Goal: Task Accomplishment & Management: Use online tool/utility

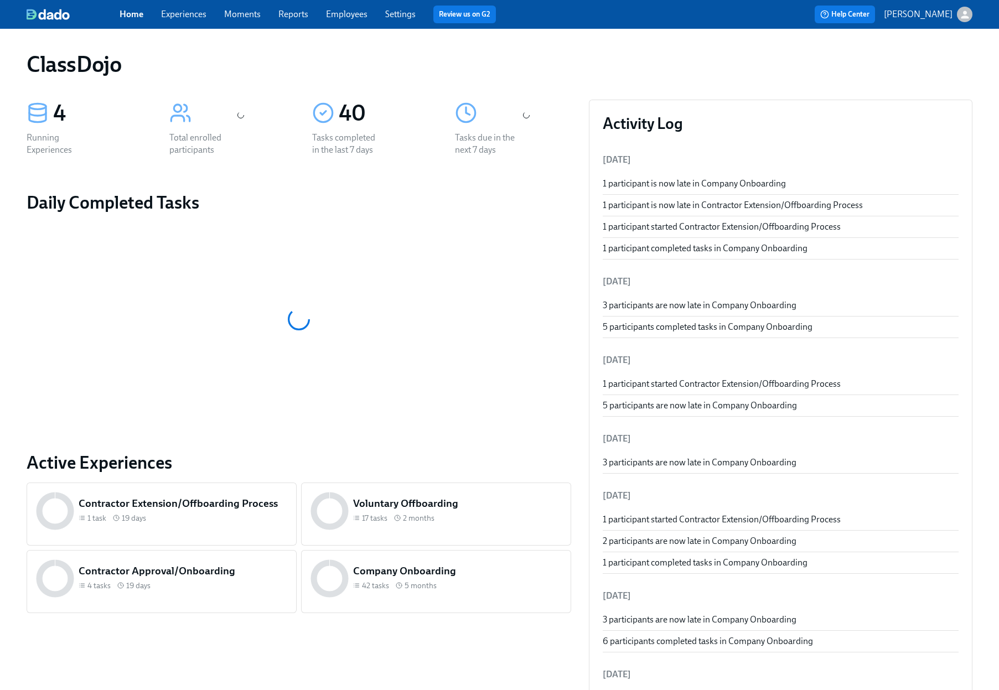
click at [614, 74] on div "ClassDojo" at bounding box center [500, 64] width 946 height 27
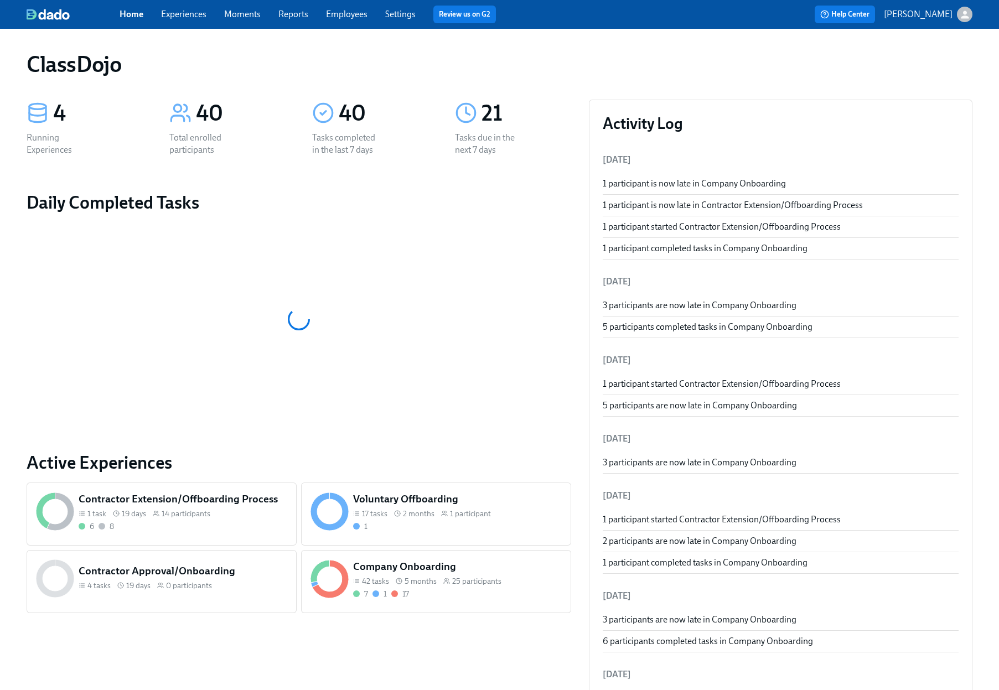
click at [503, 585] on div "42 tasks 5 months 25 participants" at bounding box center [457, 581] width 209 height 11
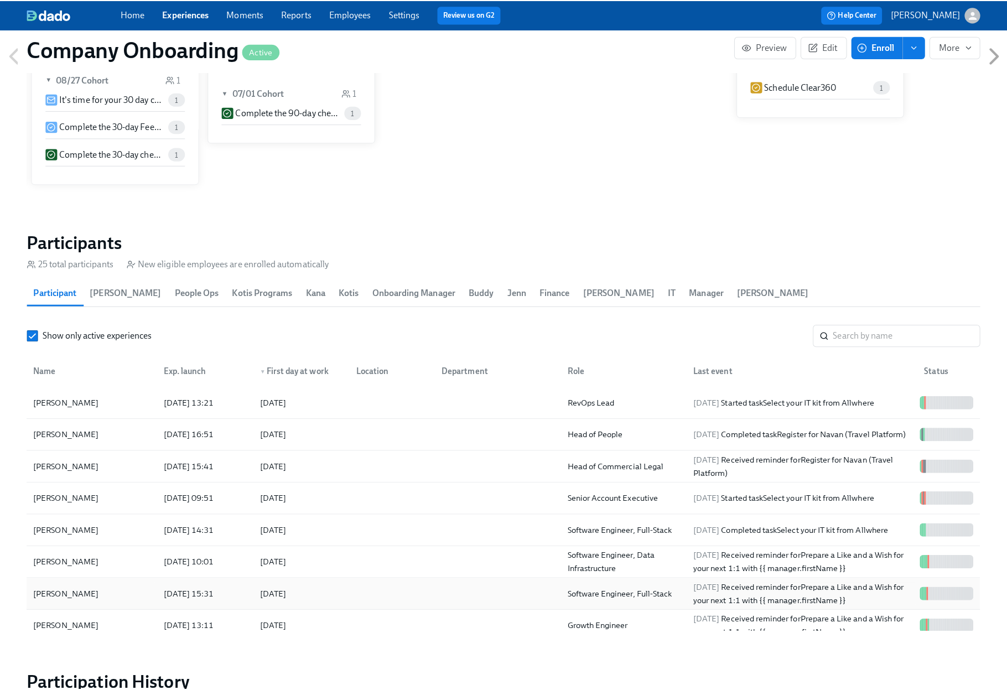
scroll to position [1322, 0]
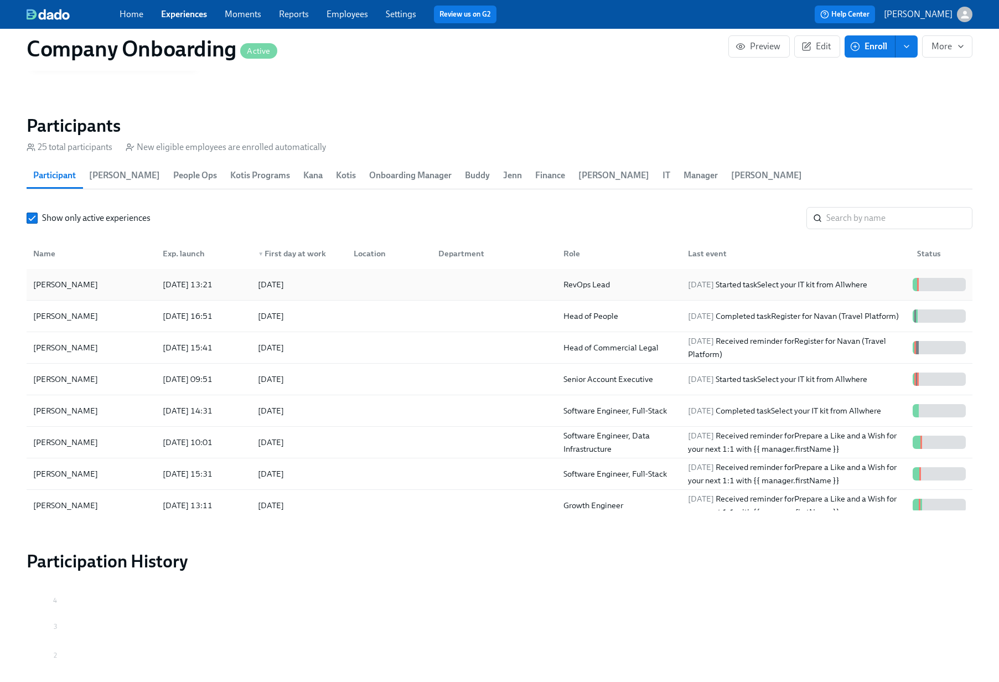
click at [439, 273] on div at bounding box center [491, 284] width 125 height 22
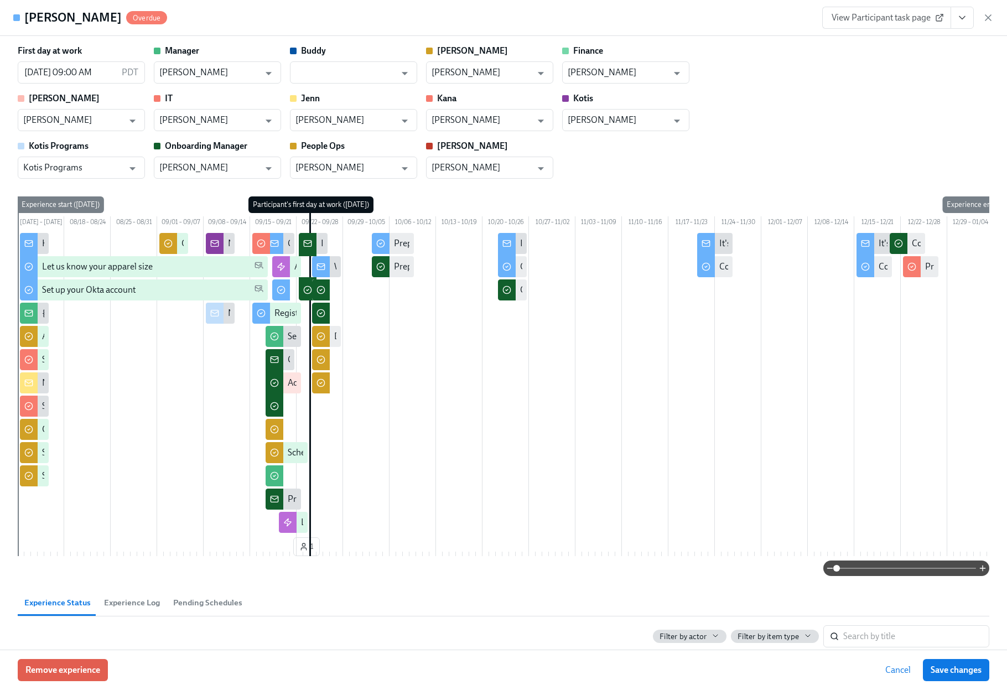
click at [968, 19] on button "View task page" at bounding box center [962, 18] width 23 height 22
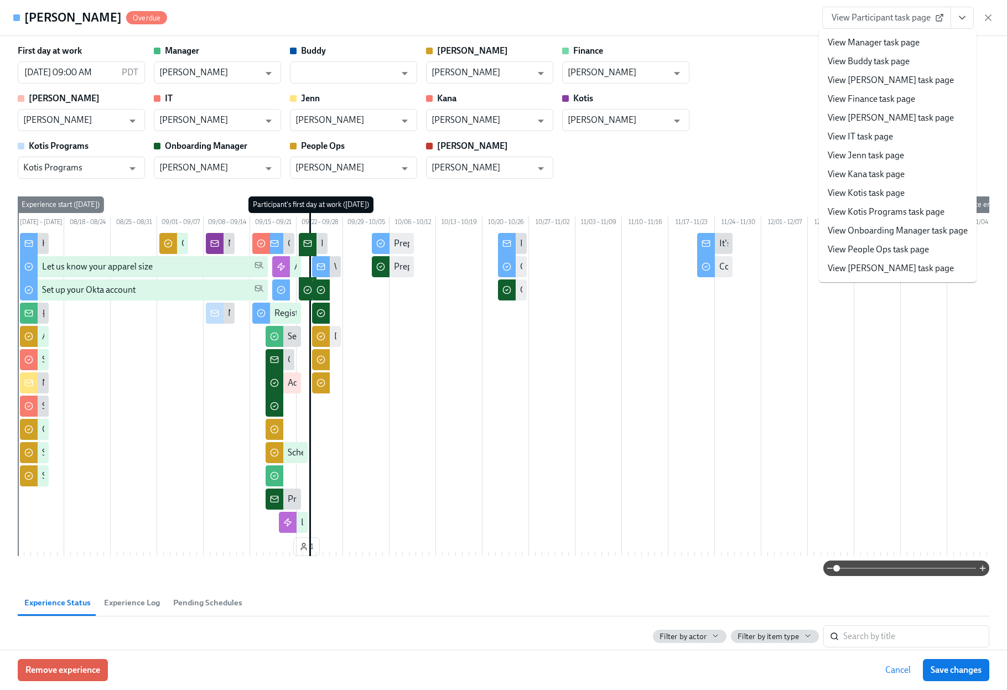
click at [889, 249] on link "View People Ops task page" at bounding box center [878, 249] width 101 height 12
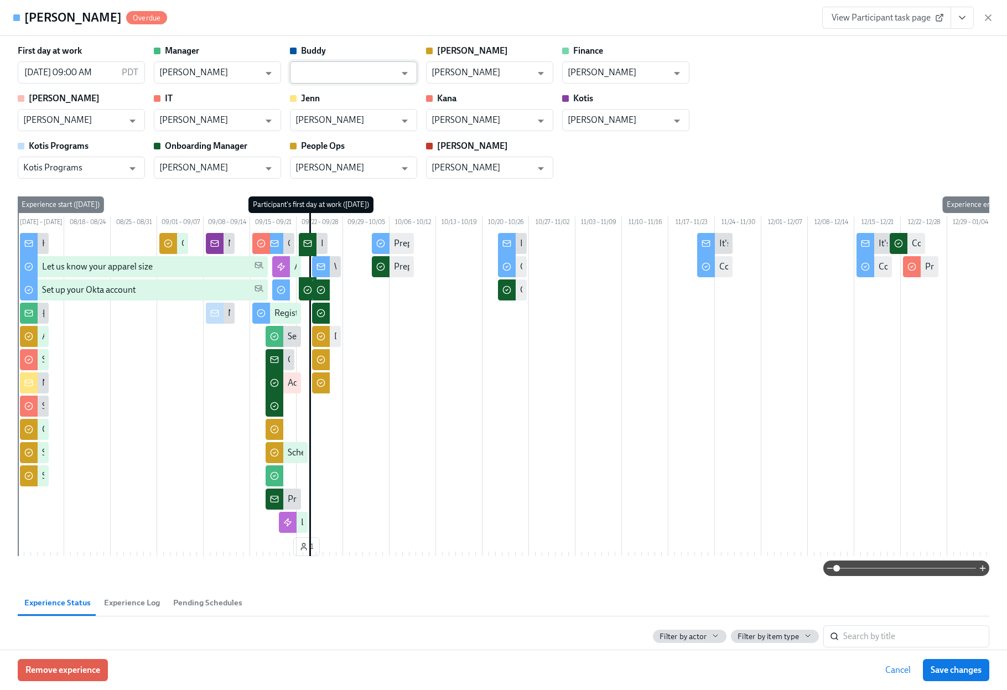
click at [370, 72] on input "text" at bounding box center [345, 72] width 100 height 22
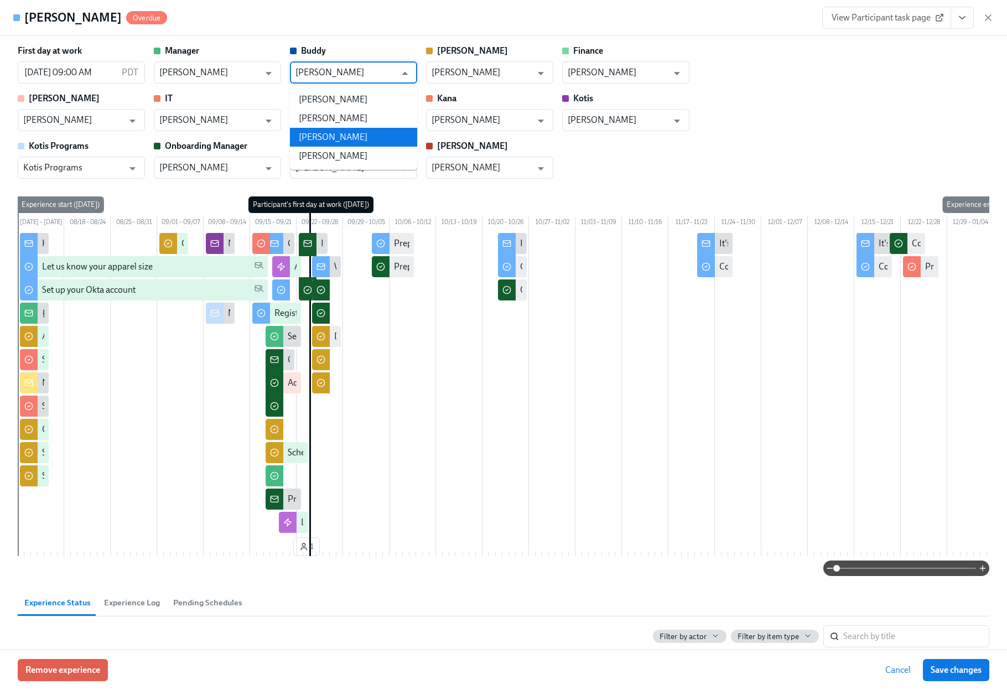
click at [340, 139] on li "[PERSON_NAME]" at bounding box center [353, 137] width 127 height 19
type input "[PERSON_NAME]"
drag, startPoint x: 762, startPoint y: 148, endPoint x: 833, endPoint y: 231, distance: 109.1
click at [762, 148] on div "First day at work [DATE] 09:00 AM PDT ​ Manager [PERSON_NAME] ​ [PERSON_NAME] ​…" at bounding box center [504, 112] width 972 height 134
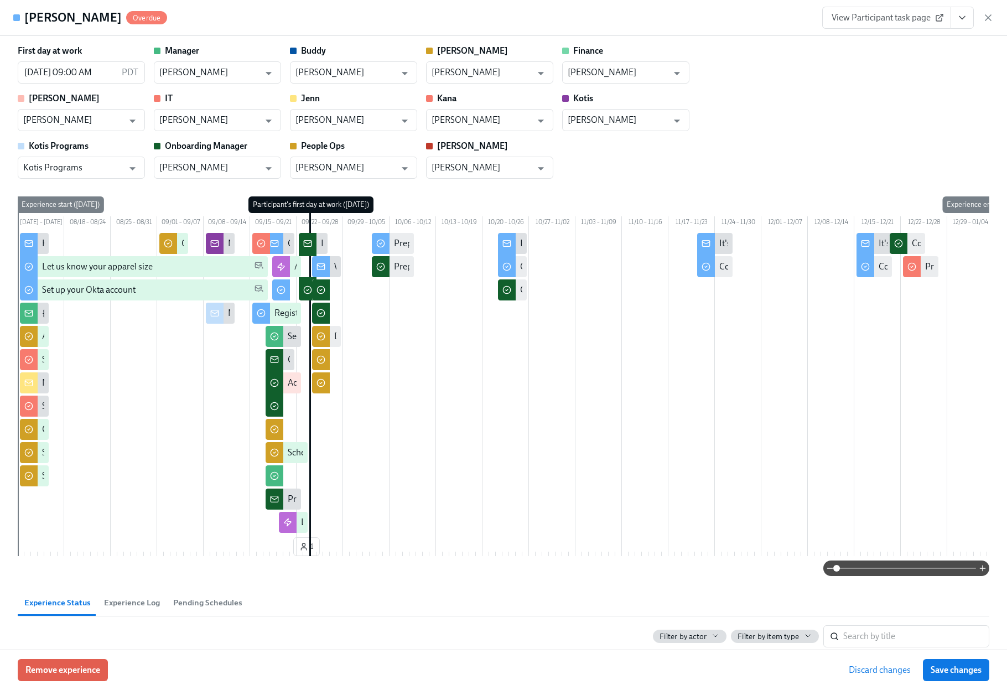
click at [934, 673] on span "Save changes" at bounding box center [956, 669] width 51 height 11
type input "[PERSON_NAME]"
click at [947, 686] on div "Remove experience Cancel Save changes" at bounding box center [503, 670] width 1007 height 40
click at [949, 674] on span "Save changes" at bounding box center [956, 669] width 51 height 11
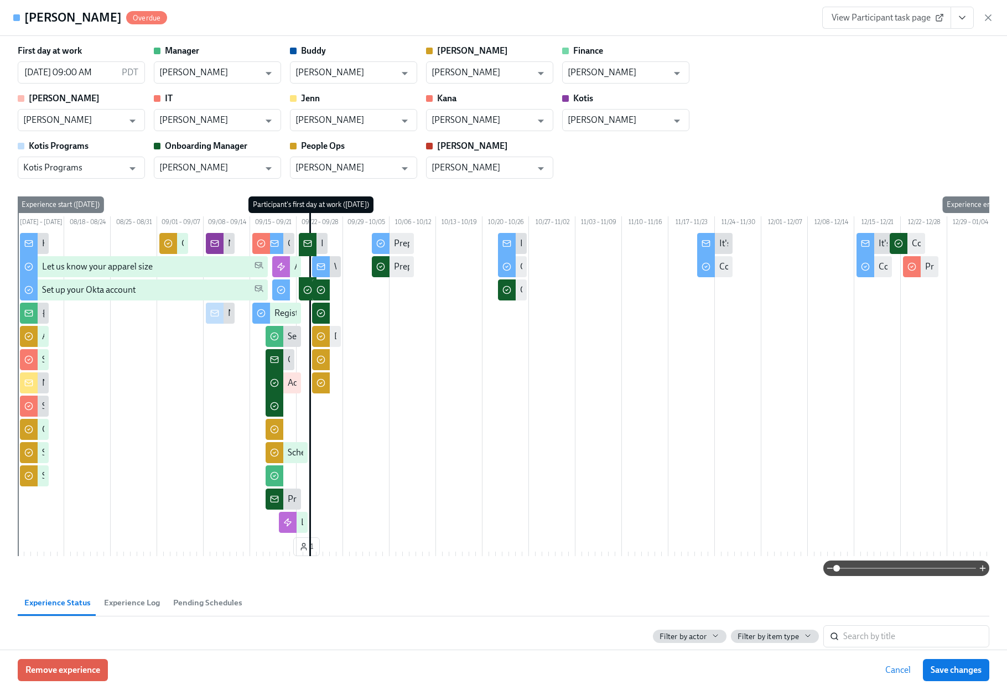
click at [957, 18] on icon "View task page" at bounding box center [962, 17] width 11 height 11
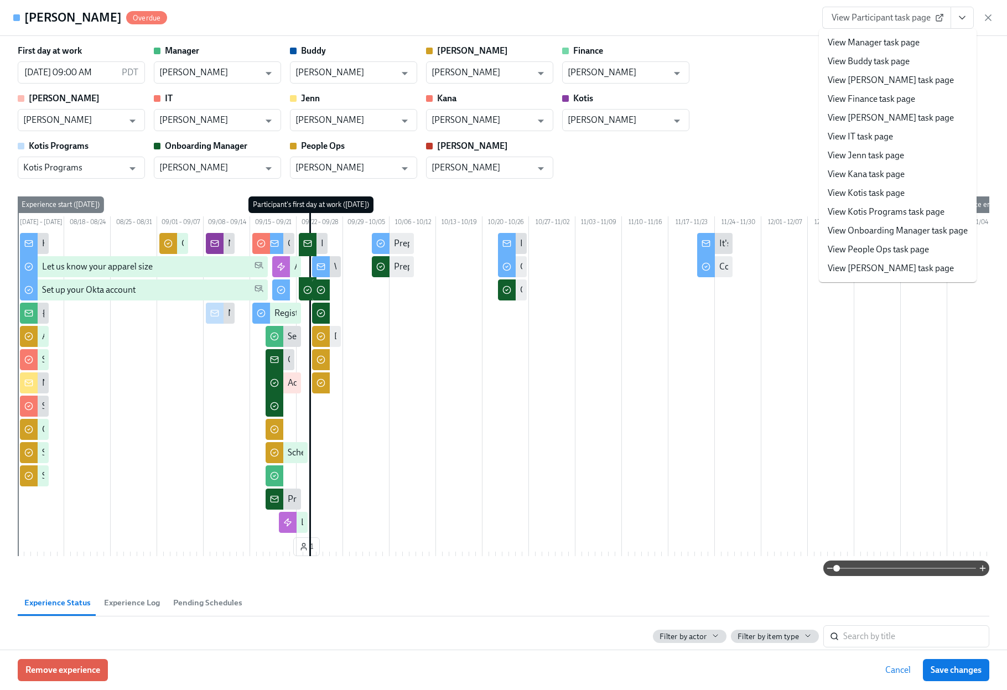
click at [877, 247] on link "View People Ops task page" at bounding box center [878, 249] width 101 height 12
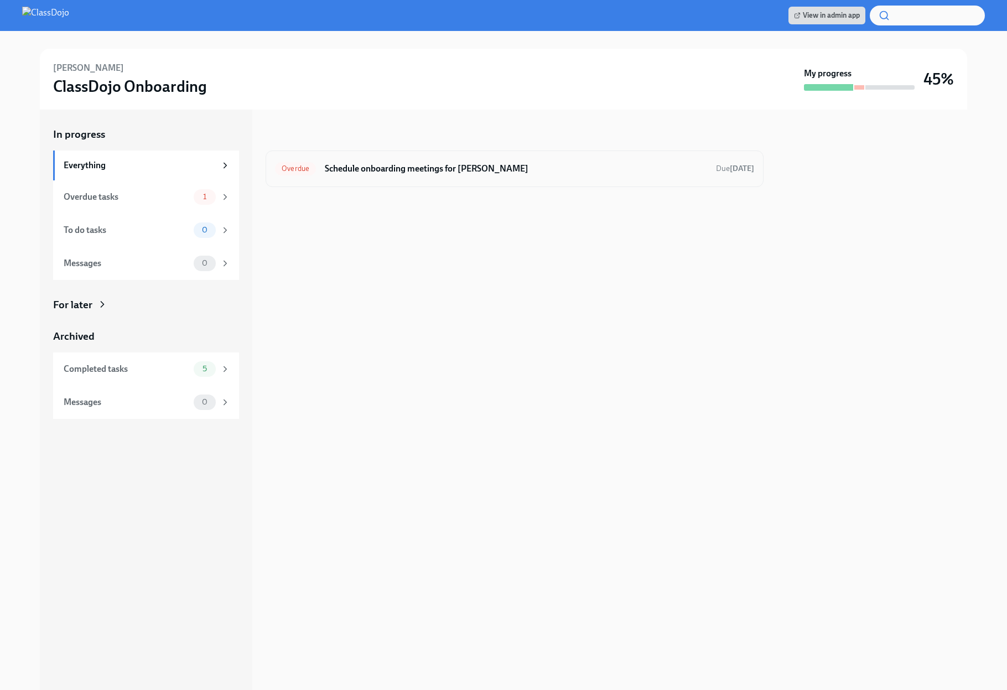
click at [577, 171] on h6 "Schedule onboarding meetings for [PERSON_NAME]" at bounding box center [516, 169] width 382 height 12
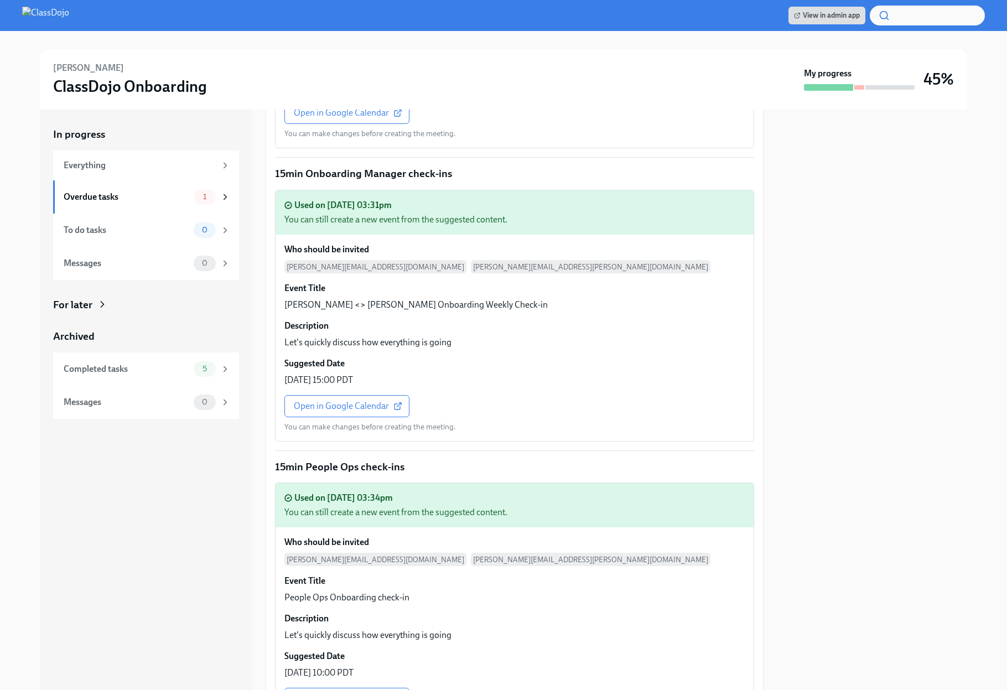
scroll to position [1586, 0]
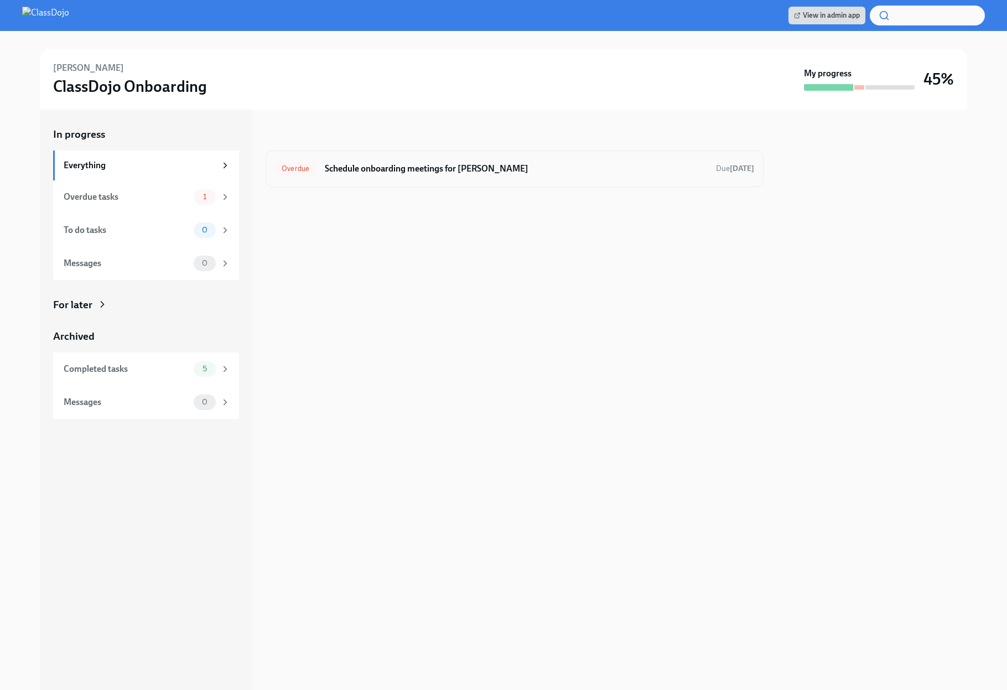
click at [570, 169] on h6 "Schedule onboarding meetings for [PERSON_NAME]" at bounding box center [516, 169] width 382 height 12
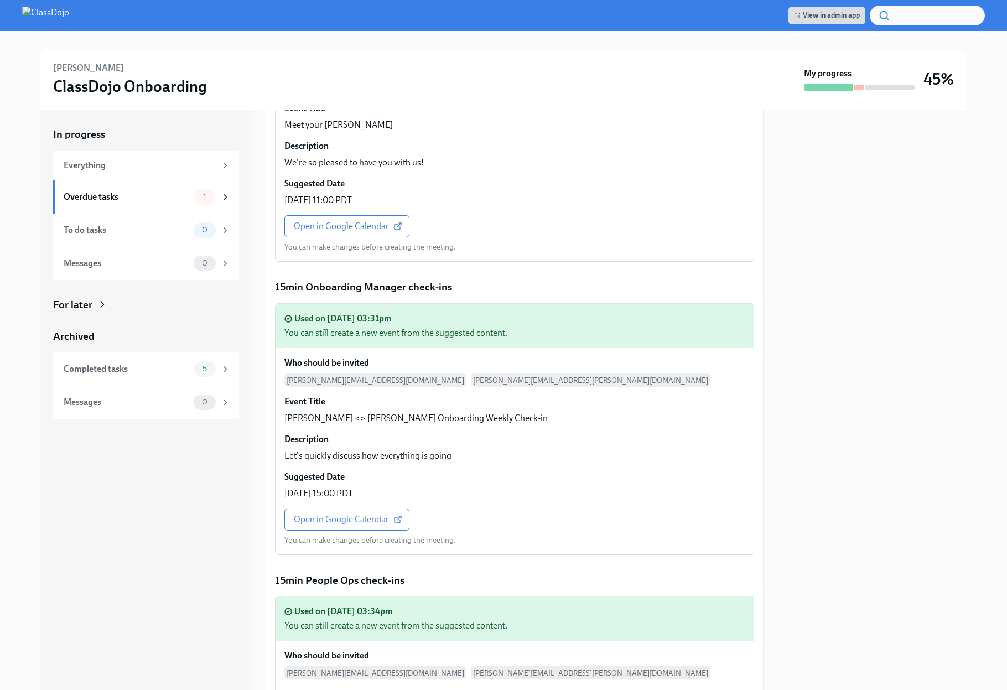
scroll to position [1289, 0]
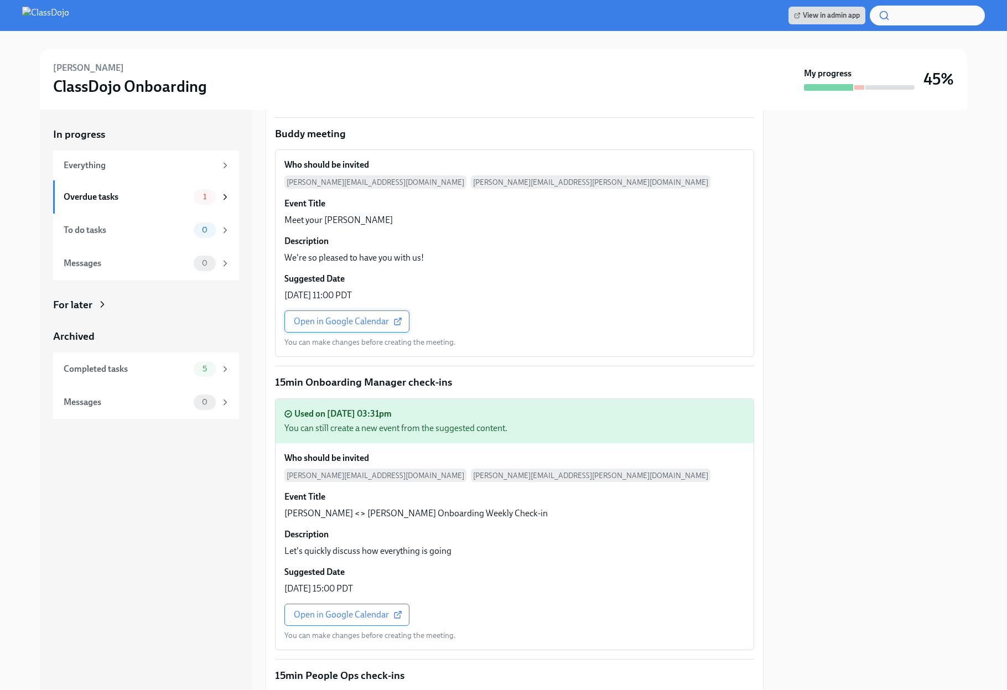
click at [354, 320] on span "Open in Google Calendar" at bounding box center [347, 321] width 106 height 11
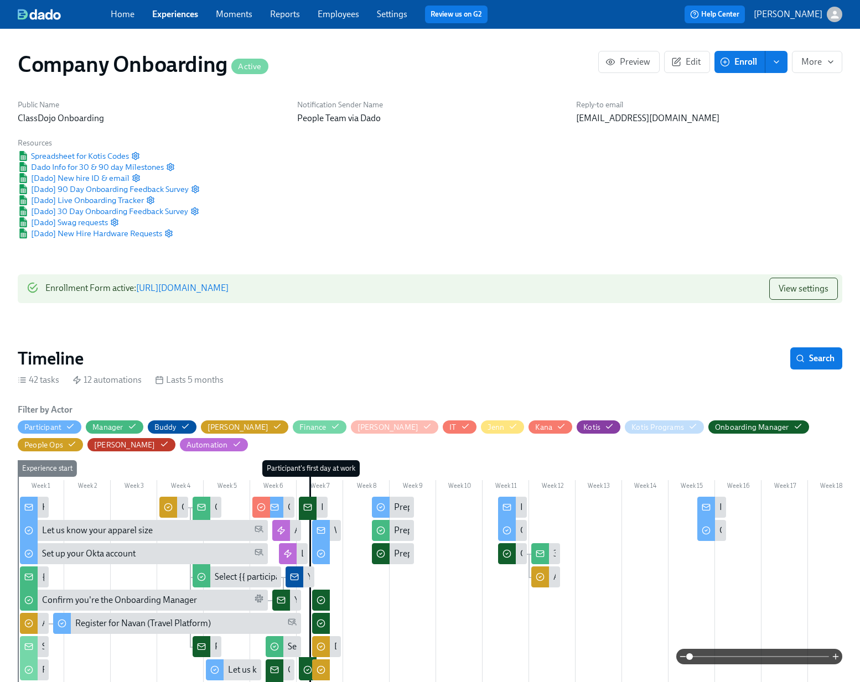
scroll to position [0, 17479]
